Goal: Obtain resource: Obtain resource

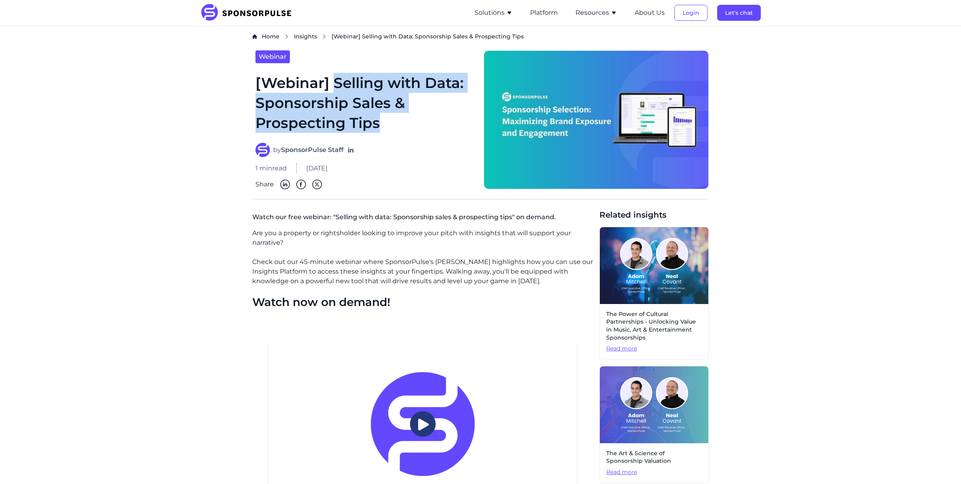
drag, startPoint x: 390, startPoint y: 128, endPoint x: 335, endPoint y: 86, distance: 69.4
click at [335, 86] on h1 "[Webinar] Selling with Data: Sponsorship Sales & Prospecting Tips" at bounding box center [364, 103] width 219 height 60
copy h1 "Selling with Data: Sponsorship Sales & Prospecting Tips"
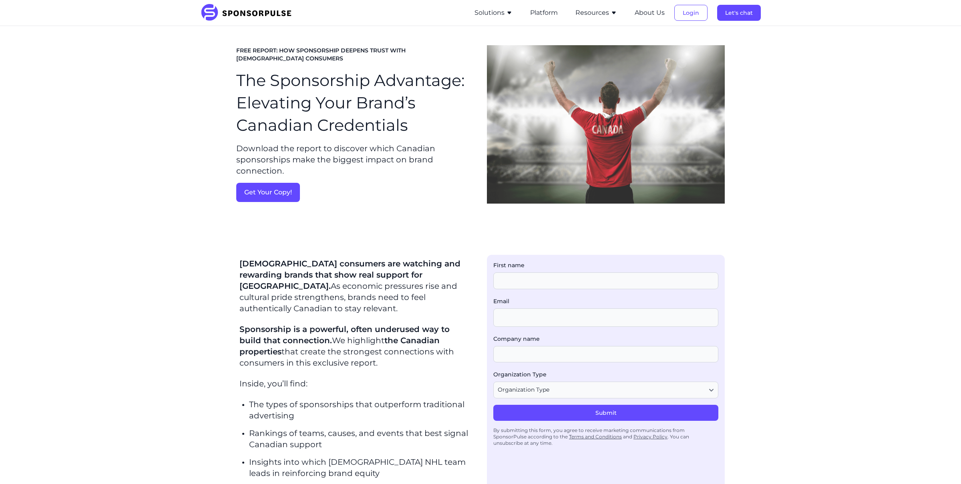
click at [214, 10] on img at bounding box center [248, 13] width 97 height 18
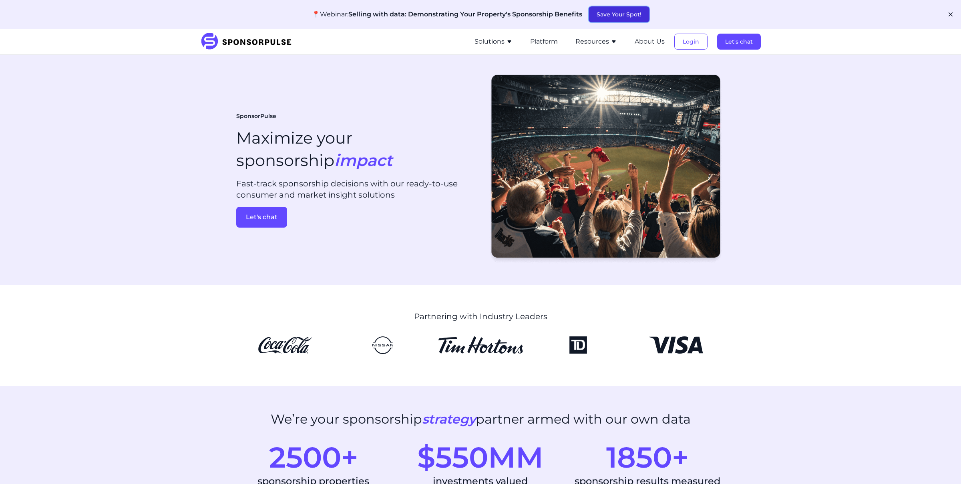
click at [624, 8] on button "Save Your Spot!" at bounding box center [618, 14] width 61 height 16
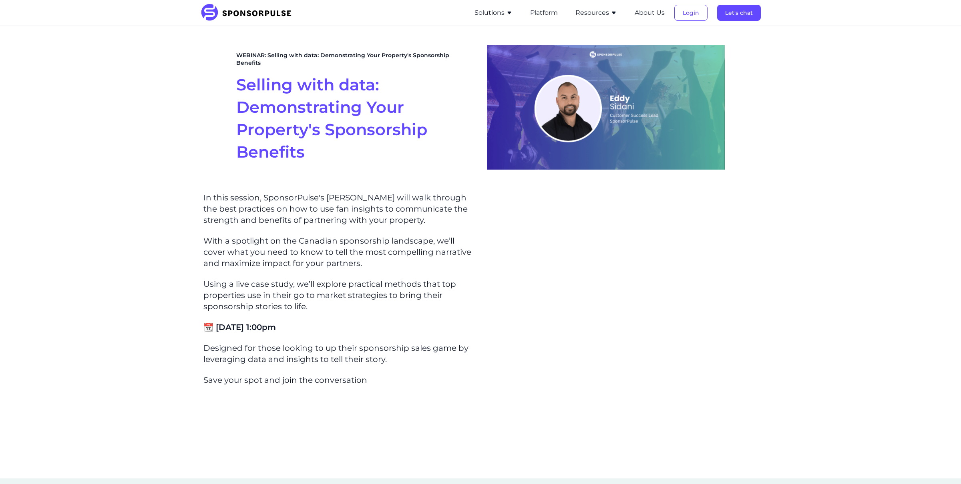
click at [311, 145] on h1 "Selling with data: Demonstrating Your Property's Sponsorship Benefits" at bounding box center [355, 119] width 238 height 90
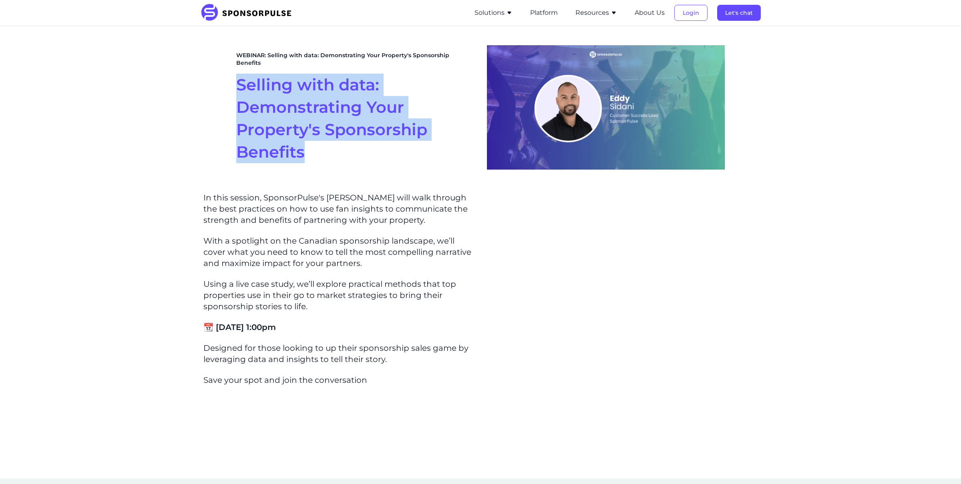
drag, startPoint x: 311, startPoint y: 150, endPoint x: 241, endPoint y: 76, distance: 102.5
click at [241, 76] on h1 "Selling with data: Demonstrating Your Property's Sponsorship Benefits" at bounding box center [355, 119] width 238 height 90
copy span "Selling with data: Demonstrating Your Property's Sponsorship Benefits"
click at [371, 135] on h1 "Selling with data: Demonstrating Your Property's Sponsorship Benefits" at bounding box center [355, 119] width 238 height 90
drag, startPoint x: 335, startPoint y: 142, endPoint x: 227, endPoint y: 83, distance: 123.2
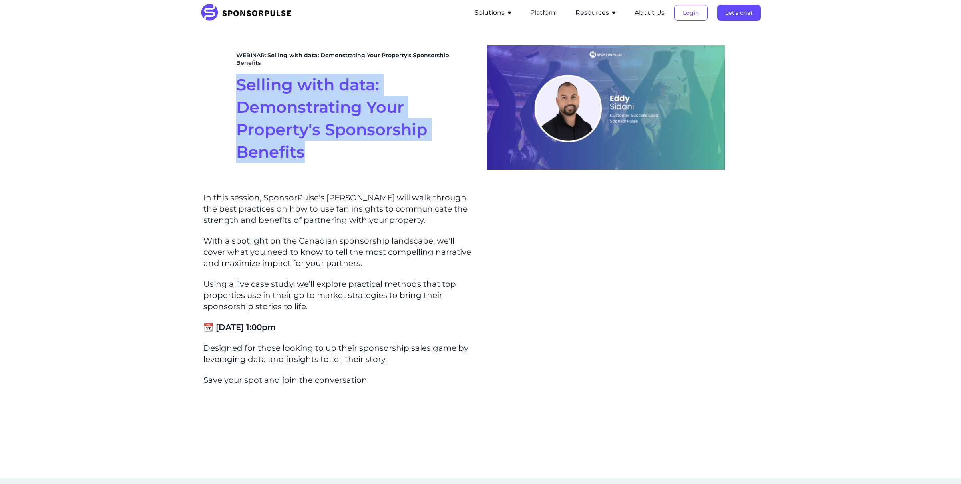
click at [227, 84] on section "WEBINAR: Selling with data: Demonstrating Your Property's Sponsorship Benefits …" at bounding box center [480, 107] width 961 height 163
copy span "Selling with data: Demonstrating Your Property's Sponsorship Benefits"
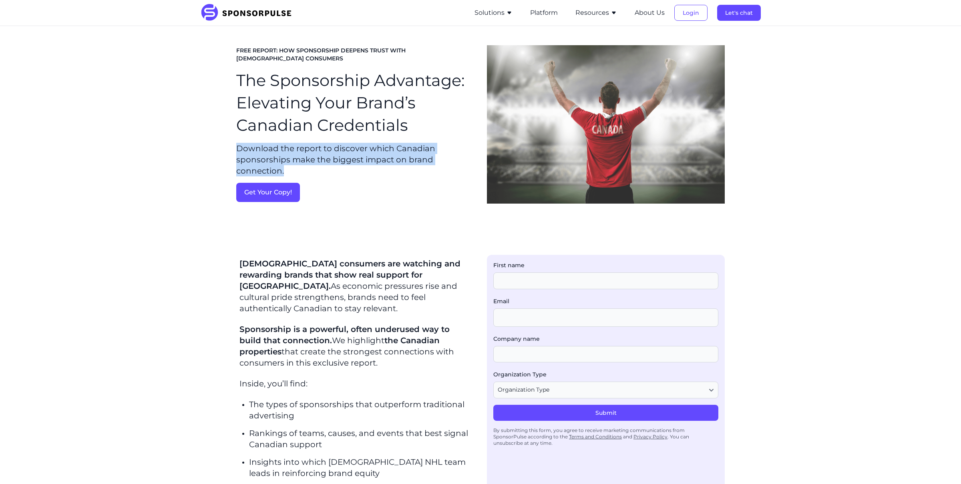
drag, startPoint x: 290, startPoint y: 169, endPoint x: 233, endPoint y: 148, distance: 60.3
click at [233, 148] on section "FREE REPORT: HOW SPONSORSHIP DEEPENS TRUST WITH [DEMOGRAPHIC_DATA] CONSUMERS Th…" at bounding box center [480, 124] width 961 height 197
click at [368, 127] on h1 "The Sponsorship Advantage: Elevating Your Brand’s Canadian Credentials" at bounding box center [355, 102] width 238 height 67
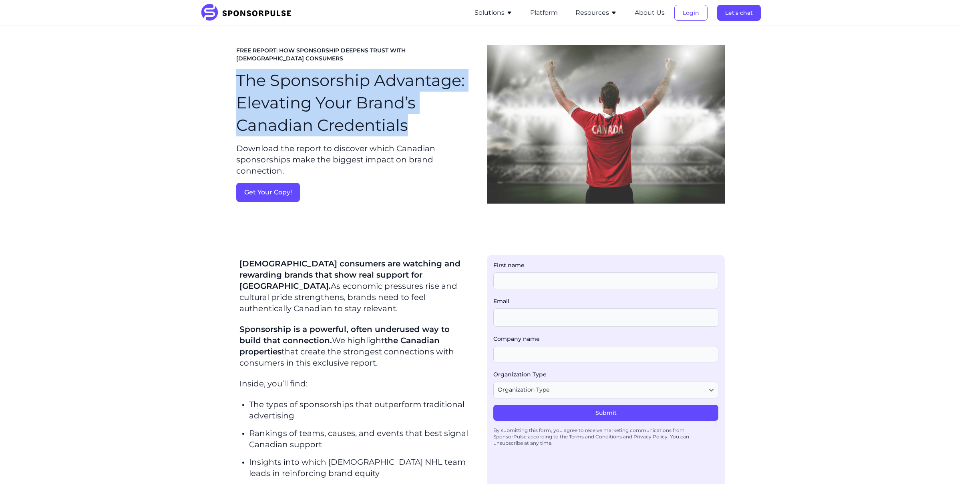
drag, startPoint x: 404, startPoint y: 127, endPoint x: 223, endPoint y: 86, distance: 186.4
click at [223, 86] on section "FREE REPORT: HOW SPONSORSHIP DEEPENS TRUST WITH [DEMOGRAPHIC_DATA] CONSUMERS Th…" at bounding box center [480, 124] width 961 height 197
copy h1 "The Sponsorship Advantage: Elevating Your Brand’s Canadian Credentials"
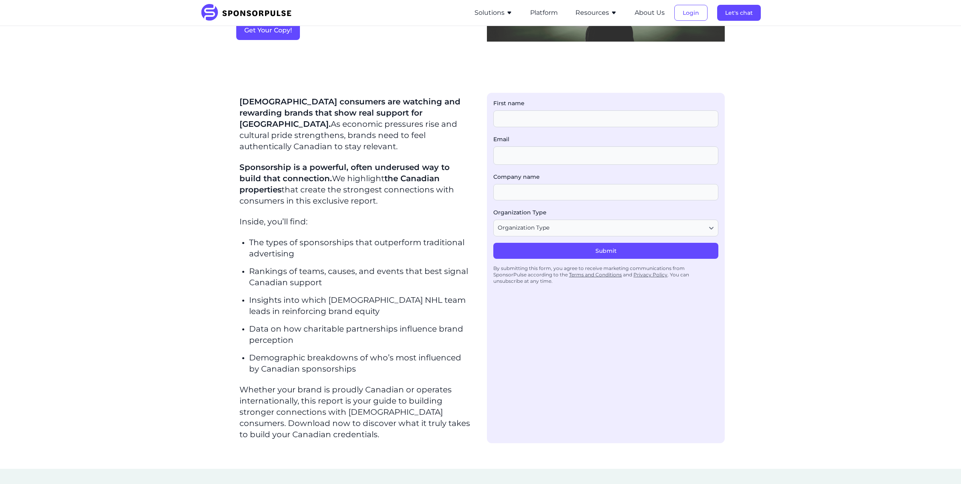
scroll to position [162, 0]
drag, startPoint x: 298, startPoint y: 240, endPoint x: 247, endPoint y: 230, distance: 52.1
click at [247, 231] on div "[DEMOGRAPHIC_DATA] consumers are watching and rewarding brands that show real s…" at bounding box center [354, 268] width 231 height 344
copy p "The types of sponsorships that outperform traditional advertising"
drag, startPoint x: 321, startPoint y: 273, endPoint x: 245, endPoint y: 261, distance: 76.9
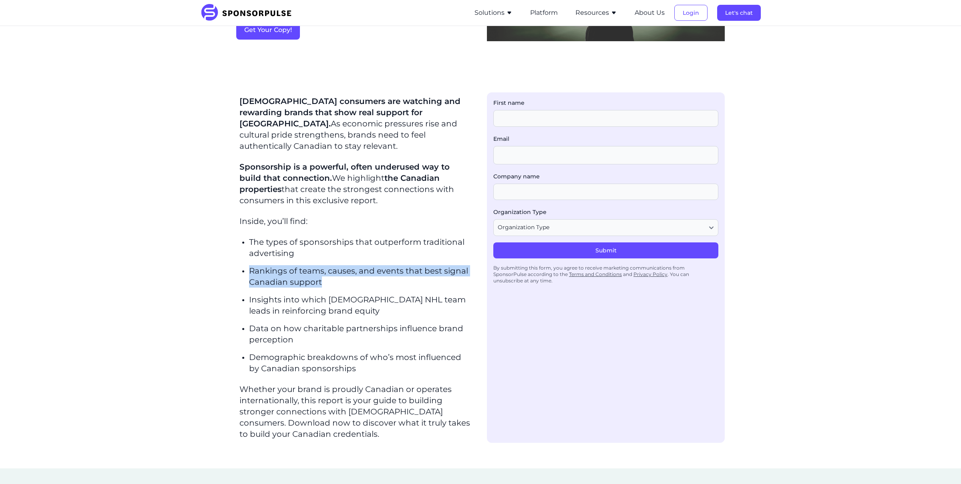
click at [245, 261] on div "[DEMOGRAPHIC_DATA] consumers are watching and rewarding brands that show real s…" at bounding box center [354, 268] width 231 height 344
copy p "Rankings of teams, causes, and events that best signal Canadian support"
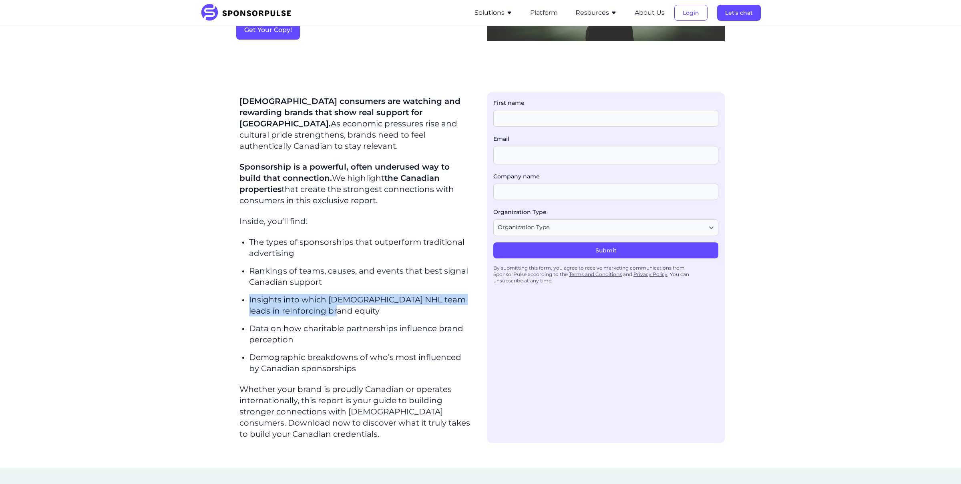
drag, startPoint x: 353, startPoint y: 299, endPoint x: 247, endPoint y: 287, distance: 106.3
click at [247, 288] on div "[DEMOGRAPHIC_DATA] consumers are watching and rewarding brands that show real s…" at bounding box center [354, 268] width 231 height 344
copy p "Insights into which [DEMOGRAPHIC_DATA] NHL team leads in reinforcing brand equi…"
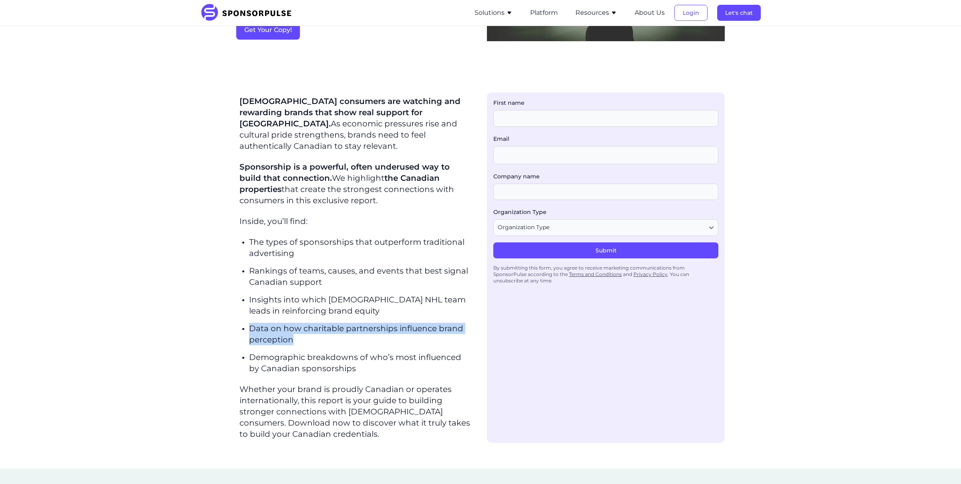
drag, startPoint x: 309, startPoint y: 326, endPoint x: 247, endPoint y: 314, distance: 62.9
click at [247, 314] on div "[DEMOGRAPHIC_DATA] consumers are watching and rewarding brands that show real s…" at bounding box center [354, 268] width 231 height 344
copy p "Data on how charitable partnerships influence brand perception"
click at [400, 133] on p "[DEMOGRAPHIC_DATA] consumers are watching and rewarding brands that show real s…" at bounding box center [354, 124] width 231 height 56
drag, startPoint x: 389, startPoint y: 185, endPoint x: 240, endPoint y: 100, distance: 172.1
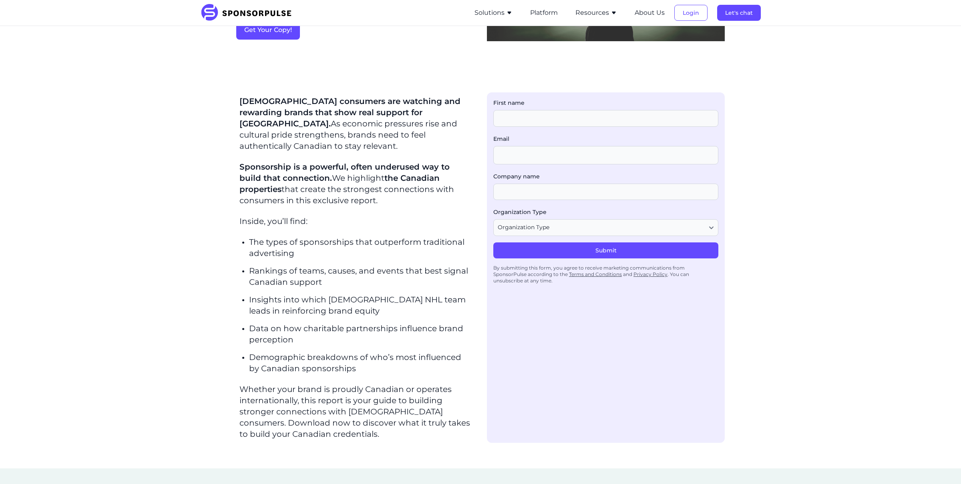
click at [240, 100] on div "[DEMOGRAPHIC_DATA] consumers are watching and rewarding brands that show real s…" at bounding box center [354, 268] width 231 height 344
copy div "[DEMOGRAPHIC_DATA] consumers are watching and rewarding brands that show real s…"
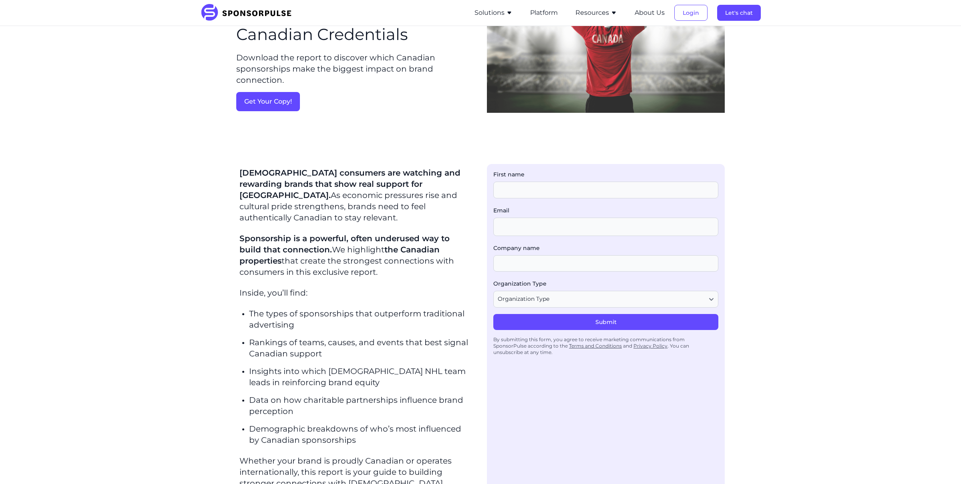
scroll to position [0, 0]
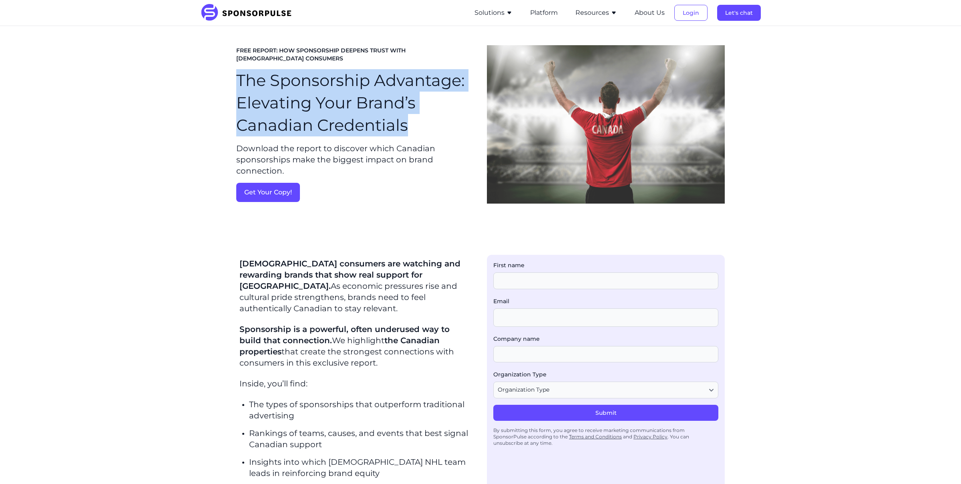
drag, startPoint x: 431, startPoint y: 124, endPoint x: 238, endPoint y: 74, distance: 199.9
click at [238, 74] on h1 "The Sponsorship Advantage: Elevating Your Brand’s Canadian Credentials" at bounding box center [355, 102] width 238 height 67
copy h1 "The Sponsorship Advantage: Elevating Your Brand’s Canadian Credentials"
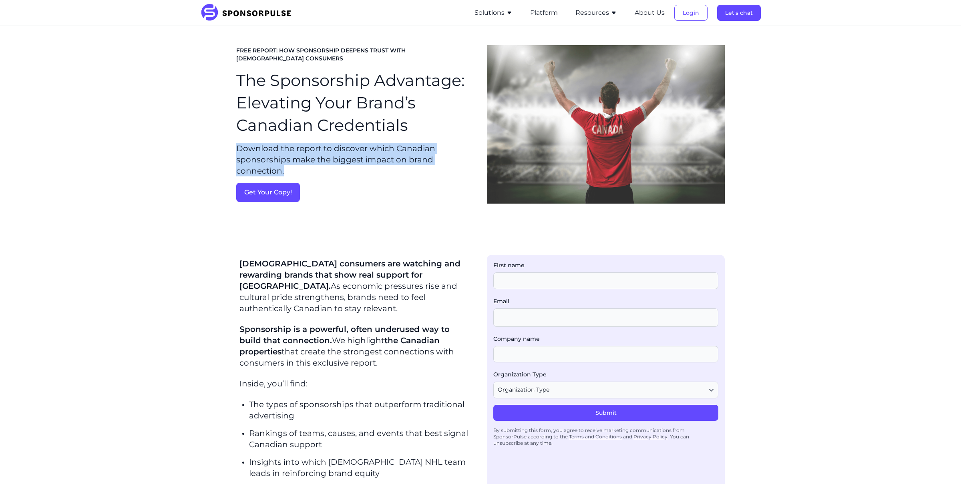
drag, startPoint x: 298, startPoint y: 166, endPoint x: 231, endPoint y: 149, distance: 68.5
click at [231, 149] on section "FREE REPORT: HOW SPONSORSHIP DEEPENS TRUST WITH [DEMOGRAPHIC_DATA] CONSUMERS Th…" at bounding box center [480, 124] width 961 height 197
copy p "Download the report to discover which Canadian sponsorships make the biggest im…"
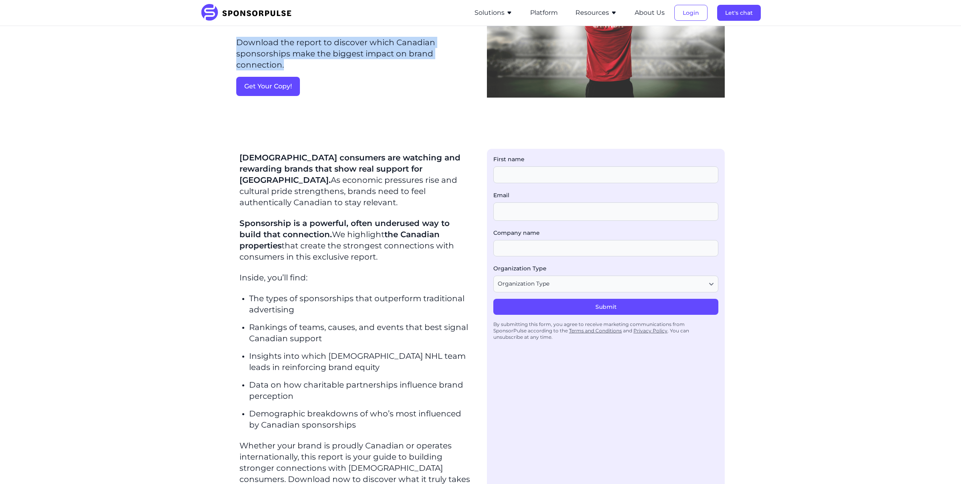
scroll to position [178, 0]
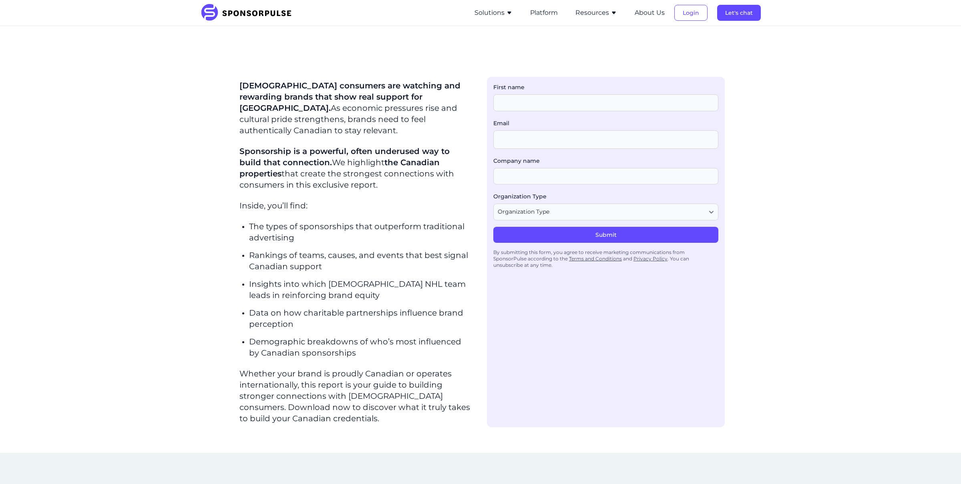
click at [361, 337] on p "Demographic breakdowns of who’s most influenced by Canadian sponsorships" at bounding box center [360, 347] width 222 height 22
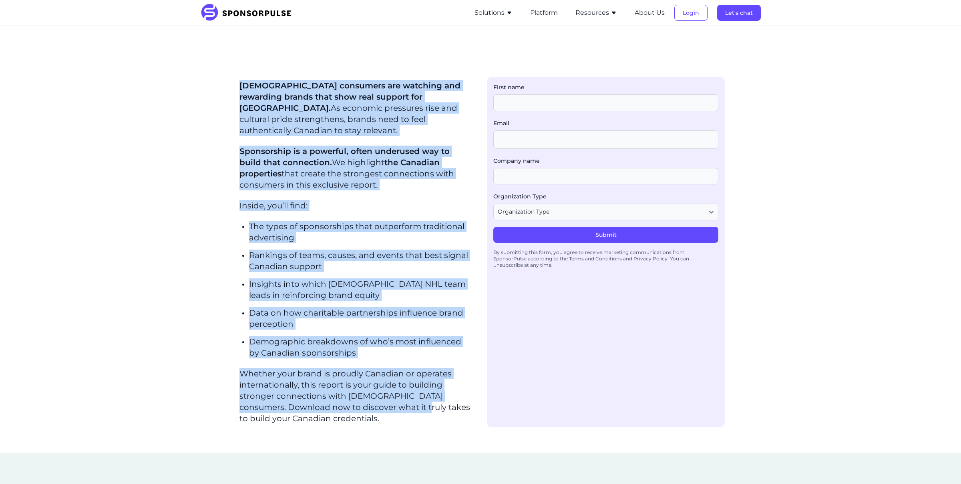
drag, startPoint x: 239, startPoint y: 84, endPoint x: 418, endPoint y: 396, distance: 360.0
click at [418, 396] on div "[DEMOGRAPHIC_DATA] consumers are watching and rewarding brands that show real s…" at bounding box center [354, 252] width 231 height 344
drag, startPoint x: 370, startPoint y: 407, endPoint x: 243, endPoint y: 76, distance: 355.0
click at [243, 77] on div "[DEMOGRAPHIC_DATA] consumers are watching and rewarding brands that show real s…" at bounding box center [355, 252] width 238 height 351
copy div "[DEMOGRAPHIC_DATA] consumers are watching and rewarding brands that show real s…"
